Goal: Check status: Check status

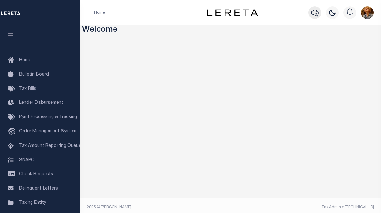
click at [313, 13] on icon "button" at bounding box center [315, 13] width 8 height 8
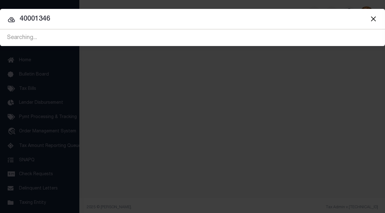
type input "40001346"
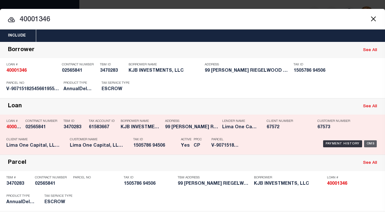
click at [366, 143] on div "OMS" at bounding box center [370, 143] width 13 height 7
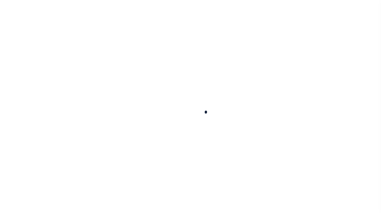
type input "40001346"
type input "KJB INVESTMENTS, LLC"
select select
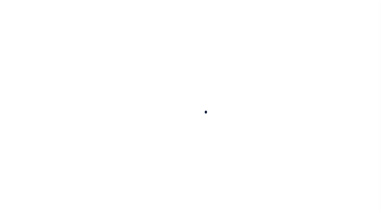
select select
type input "[STREET_ADDRESS][PERSON_NAME]"
radio input "true"
select select "Escrow"
select select
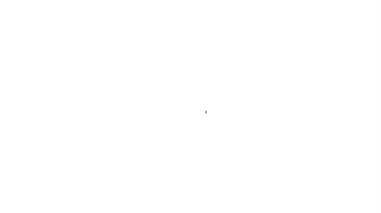
type input "RIEGELWOOD NC 28456"
type input "40001346-1"
type input "NC"
type textarea "NO COLLECTOR INFO PROVIDED BY THE CLIENT."
type textarea "Compare"
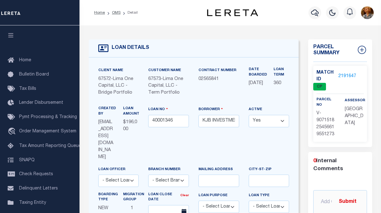
click at [342, 74] on link "2191647" at bounding box center [347, 76] width 18 height 7
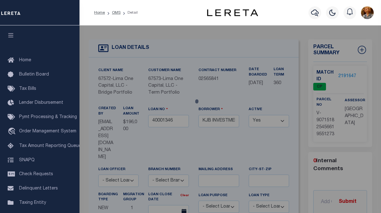
checkbox input "false"
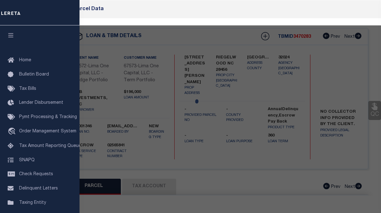
select select "CP"
select select "AGW"
select select
type input "[STREET_ADDRESS][PERSON_NAME]"
checkbox input "false"
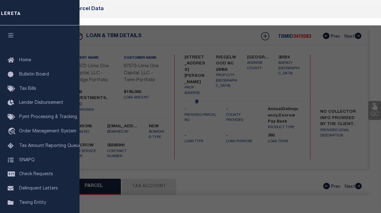
type input "RIEGELWOOD NC 28456"
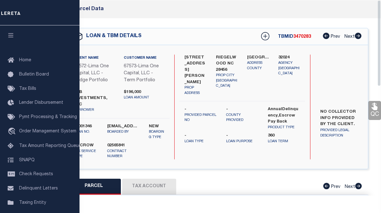
click at [161, 179] on button "Tax Account" at bounding box center [149, 187] width 54 height 16
select select "100"
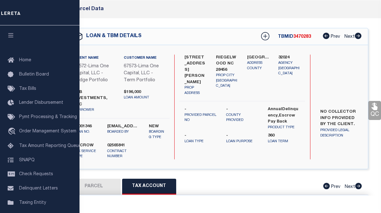
select select "100"
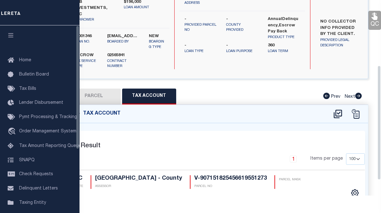
scroll to position [138, 0]
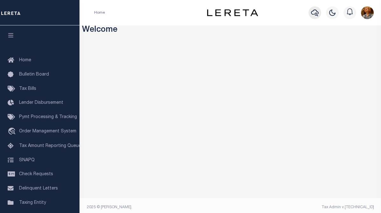
click at [314, 13] on icon "button" at bounding box center [315, 13] width 8 height 8
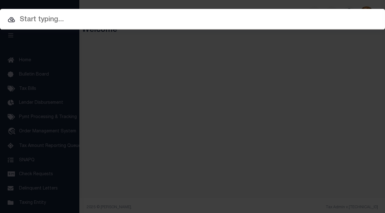
click at [31, 21] on input "text" at bounding box center [192, 19] width 385 height 11
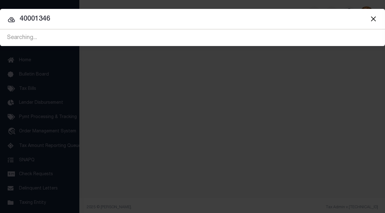
type input "40001346"
